Goal: Task Accomplishment & Management: Manage account settings

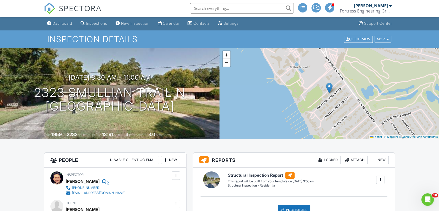
click at [162, 21] on div "Calendar" at bounding box center [160, 23] width 4 height 4
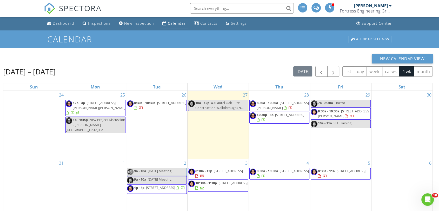
click at [239, 59] on div "New Calendar View" at bounding box center [217, 58] width 429 height 9
click at [302, 106] on span "8:30a - 10:30a 127 Solano Cay Cir, Palm Valley 32082" at bounding box center [279, 105] width 59 height 10
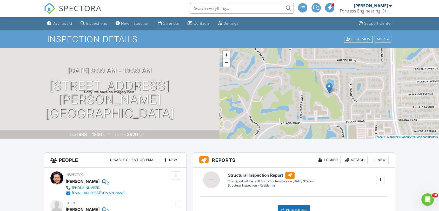
click at [169, 24] on div "Calendar" at bounding box center [171, 23] width 16 height 4
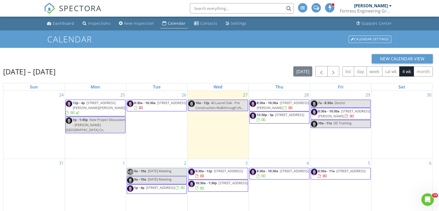
click at [305, 118] on span "12:30p - 3p 366 Dunster Ct, Orange Park 32073" at bounding box center [279, 117] width 59 height 10
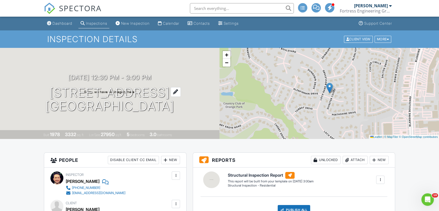
click at [113, 95] on h1 "[STREET_ADDRESS] [GEOGRAPHIC_DATA]" at bounding box center [109, 100] width 129 height 28
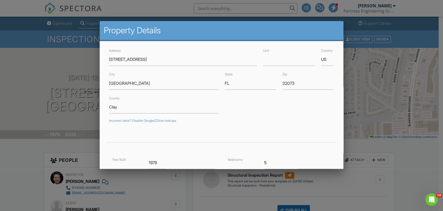
click at [39, 153] on div at bounding box center [221, 105] width 443 height 263
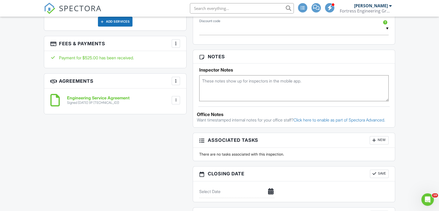
scroll to position [288, 0]
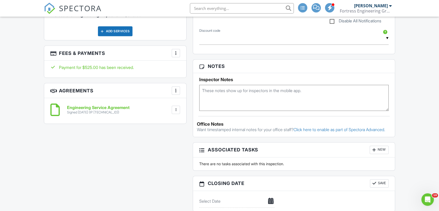
click at [232, 100] on textarea at bounding box center [293, 98] width 189 height 26
type textarea "Unpermitted ADU"
click at [136, 169] on div "All emails and texts are disabled for this inspection! All emails and texts hav…" at bounding box center [219, 61] width 357 height 394
